Goal: Transaction & Acquisition: Subscribe to service/newsletter

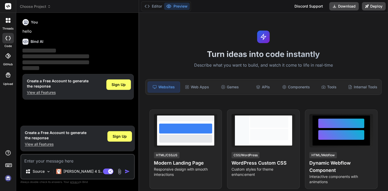
click at [38, 94] on p "View all Features" at bounding box center [58, 92] width 62 height 5
click at [316, 88] on div "Tools" at bounding box center [329, 87] width 32 height 11
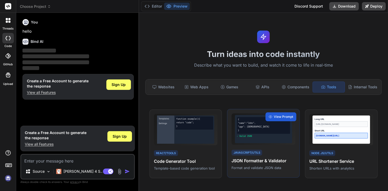
scroll to position [30, 0]
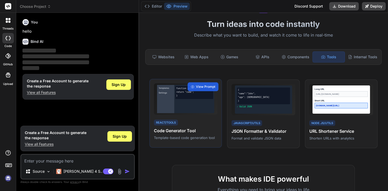
click at [166, 115] on div "Templates Settings function example() { return "code"; } React/Tools Code Gener…" at bounding box center [185, 113] width 73 height 69
click at [181, 123] on div "React/Tools Code Generator Tool Template-based code generation tool" at bounding box center [186, 129] width 64 height 21
click at [204, 123] on div "React/Tools Code Generator Tool Template-based code generation tool" at bounding box center [186, 129] width 64 height 21
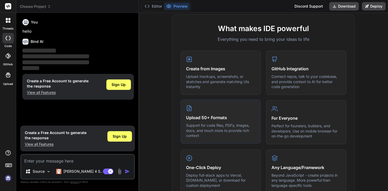
scroll to position [308, 0]
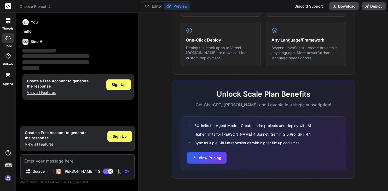
click at [8, 178] on img at bounding box center [8, 178] width 9 height 9
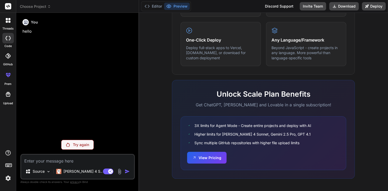
click at [80, 149] on div "Try again" at bounding box center [77, 145] width 33 height 10
click at [71, 141] on div "Try again" at bounding box center [77, 145] width 33 height 10
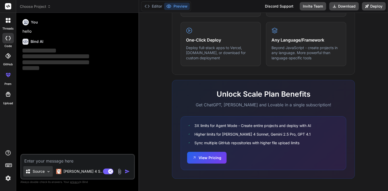
click at [45, 171] on div "Source" at bounding box center [38, 171] width 30 height 10
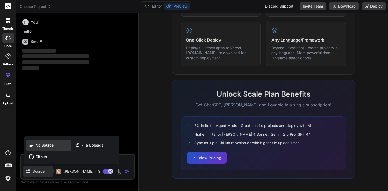
click at [53, 142] on div "No Source" at bounding box center [48, 145] width 45 height 10
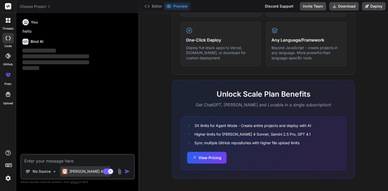
click at [83, 171] on p "[PERSON_NAME] 4 S.." at bounding box center [88, 171] width 39 height 5
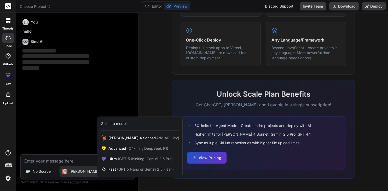
click at [74, 136] on div at bounding box center [194, 95] width 388 height 191
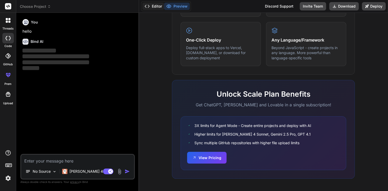
click at [159, 7] on button "Editor" at bounding box center [153, 6] width 22 height 7
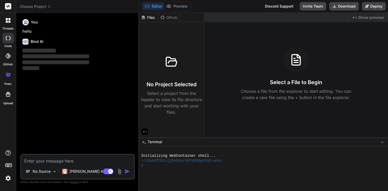
type textarea "x"
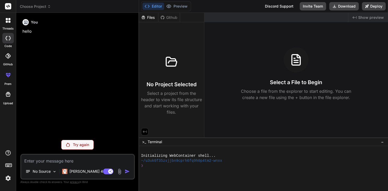
click at [56, 163] on textarea at bounding box center [77, 159] width 113 height 9
paste textarea "[TECHNICAL_ID]"
type textarea "[TECHNICAL_ID]"
type textarea "x"
click at [41, 4] on span "Choose Project" at bounding box center [35, 6] width 31 height 5
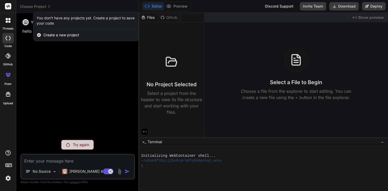
click at [48, 79] on div at bounding box center [194, 95] width 388 height 191
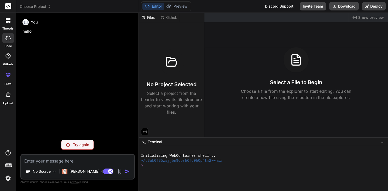
click at [10, 57] on icon at bounding box center [7, 55] width 5 height 5
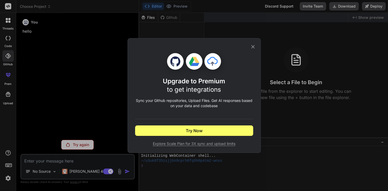
click at [252, 45] on icon at bounding box center [252, 46] width 3 height 3
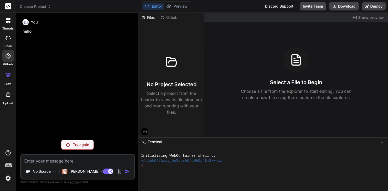
click at [6, 24] on div at bounding box center [8, 20] width 11 height 11
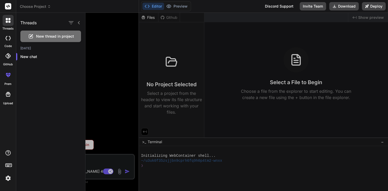
click at [106, 50] on div at bounding box center [236, 102] width 303 height 178
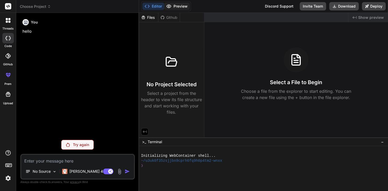
click at [176, 4] on button "Preview" at bounding box center [177, 6] width 26 height 7
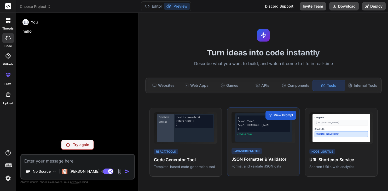
scroll to position [0, 0]
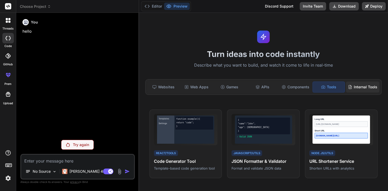
click at [362, 90] on div "Internal Tools" at bounding box center [362, 87] width 33 height 11
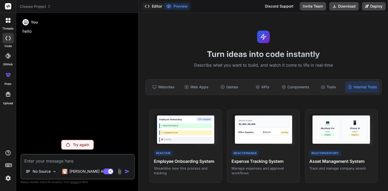
click at [161, 7] on button "Editor" at bounding box center [153, 6] width 22 height 7
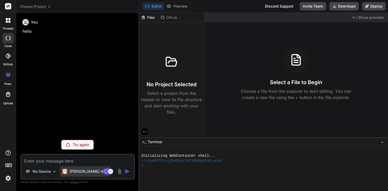
click at [71, 170] on p "[PERSON_NAME] 4 S.." at bounding box center [88, 171] width 39 height 5
type textarea "x"
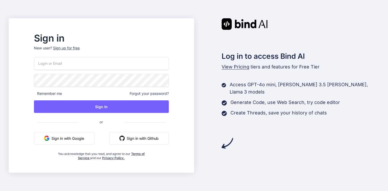
click at [237, 66] on span "View Pricing" at bounding box center [236, 66] width 28 height 5
click at [237, 67] on span "View Pricing" at bounding box center [236, 66] width 28 height 5
click at [236, 67] on span "View Pricing" at bounding box center [236, 66] width 28 height 5
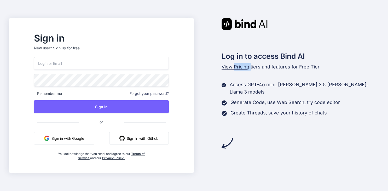
click at [236, 67] on span "View Pricing" at bounding box center [236, 66] width 28 height 5
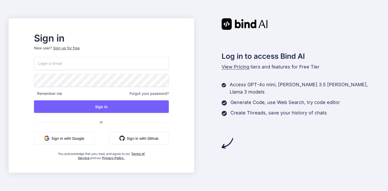
click at [265, 106] on div "Access GPT-4o mini, Claude 3.5 Haiku, Llama 3 models Generate Code, use Web Sea…" at bounding box center [301, 99] width 158 height 36
click at [76, 48] on div "Sign up for free" at bounding box center [66, 47] width 27 height 5
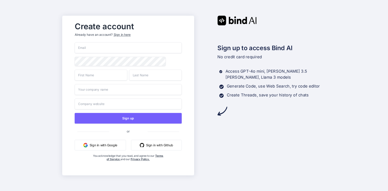
click at [111, 48] on input "email" at bounding box center [127, 47] width 107 height 11
paste input "soxaw90518@dpwev.com"
type input "soxaw90518@dpwev.com"
click at [88, 78] on input "text" at bounding box center [100, 74] width 53 height 11
click at [90, 76] on input "text" at bounding box center [100, 74] width 53 height 11
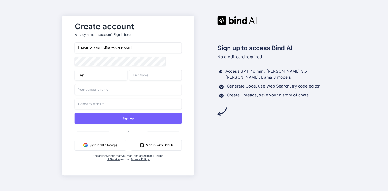
type input "Test"
click at [88, 86] on input "text" at bounding box center [127, 89] width 107 height 11
type input "Test"
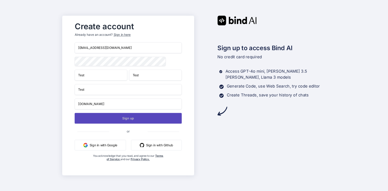
type input "test.com"
click at [100, 119] on button "Sign up" at bounding box center [127, 118] width 107 height 11
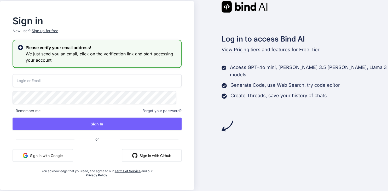
click at [73, 79] on input "email" at bounding box center [97, 80] width 169 height 13
paste input "soxaw90518@dpwev.com"
type input "soxaw90518@dpwev.com"
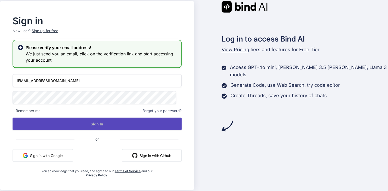
click at [76, 125] on button "Sign In" at bounding box center [97, 124] width 169 height 13
